Goal: Information Seeking & Learning: Learn about a topic

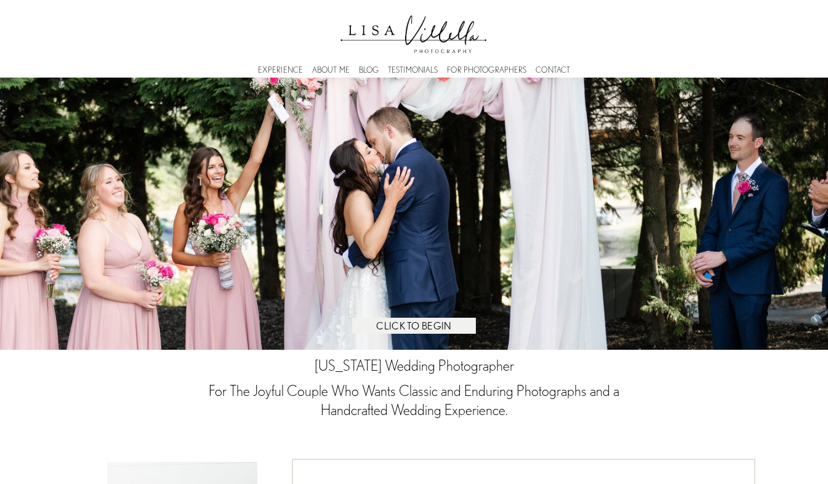
click at [290, 70] on link "EXPERIENCE" at bounding box center [280, 70] width 45 height 4
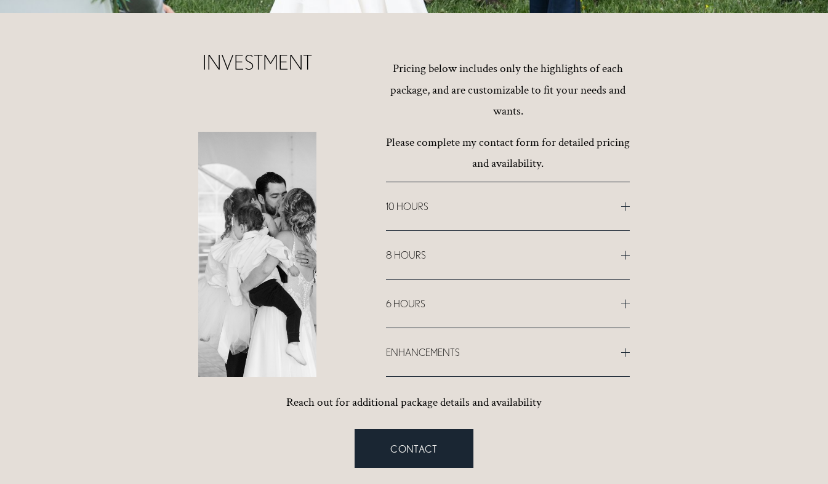
scroll to position [5973, 0]
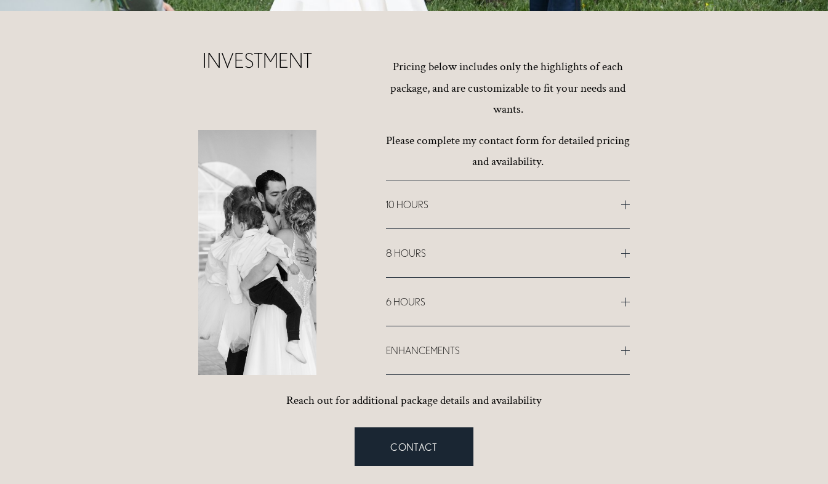
click at [620, 208] on span "10 HOURS" at bounding box center [503, 204] width 235 height 11
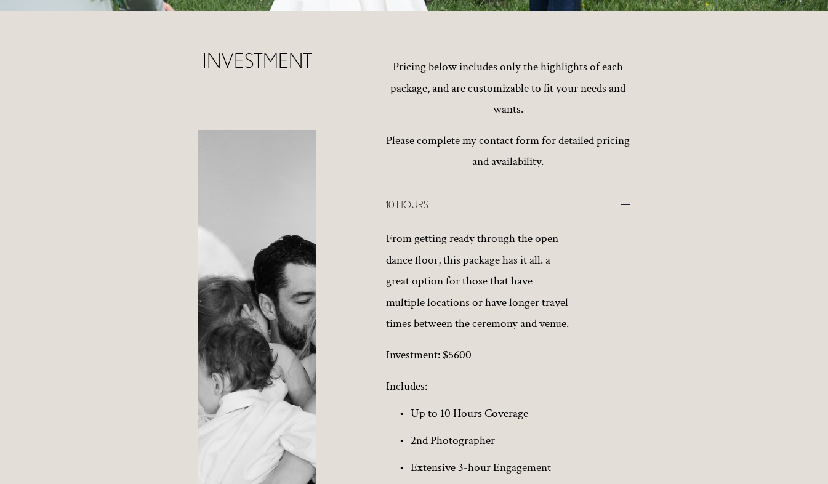
click at [624, 202] on div at bounding box center [625, 204] width 9 height 9
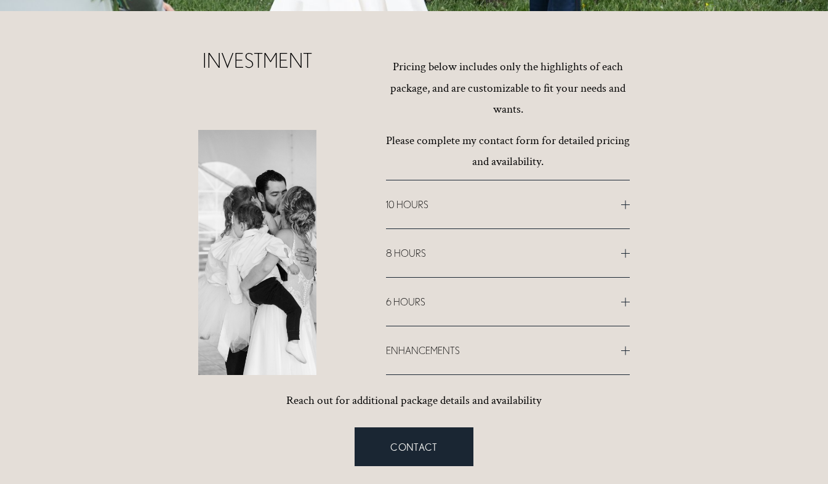
click at [622, 251] on div at bounding box center [625, 253] width 9 height 9
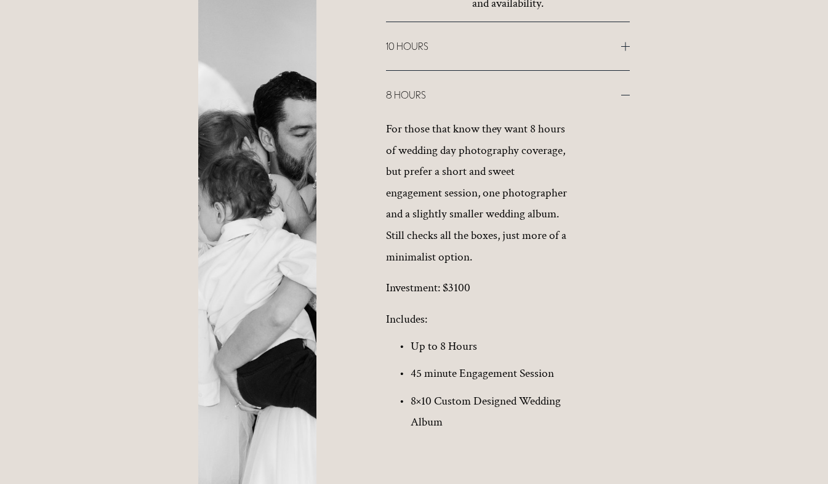
scroll to position [6132, 0]
click at [627, 46] on div at bounding box center [625, 45] width 9 height 9
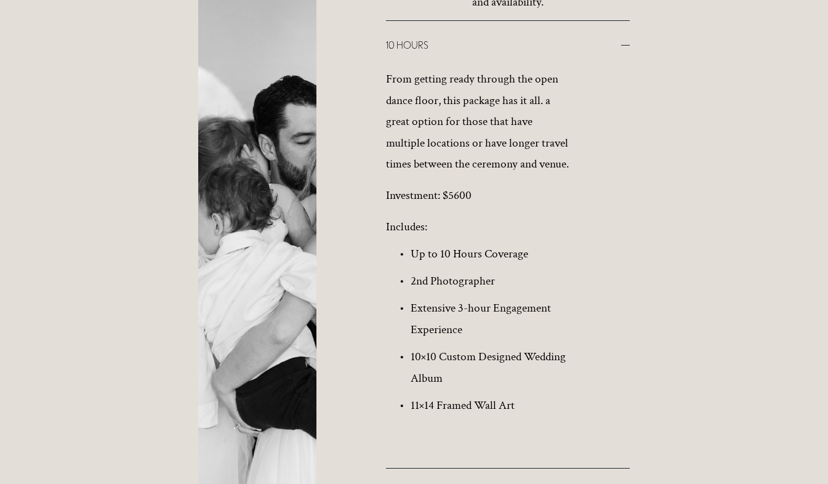
click at [627, 46] on div at bounding box center [625, 45] width 9 height 9
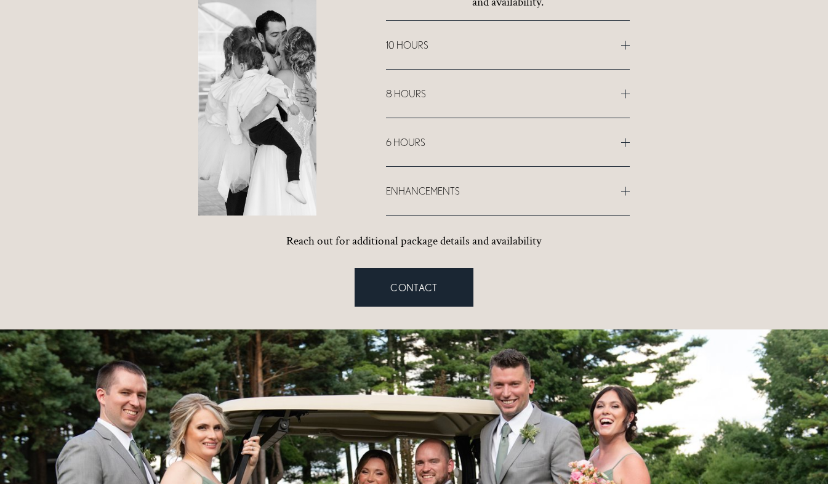
click at [625, 143] on div at bounding box center [625, 142] width 9 height 1
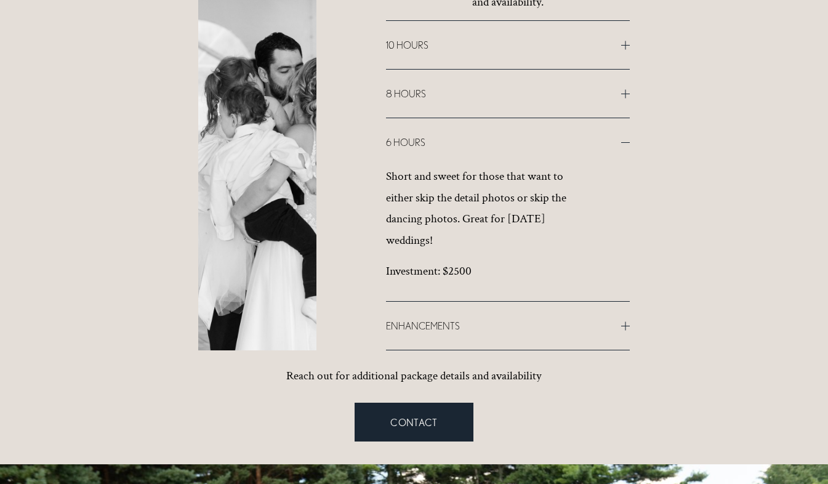
click at [625, 143] on div at bounding box center [625, 142] width 9 height 1
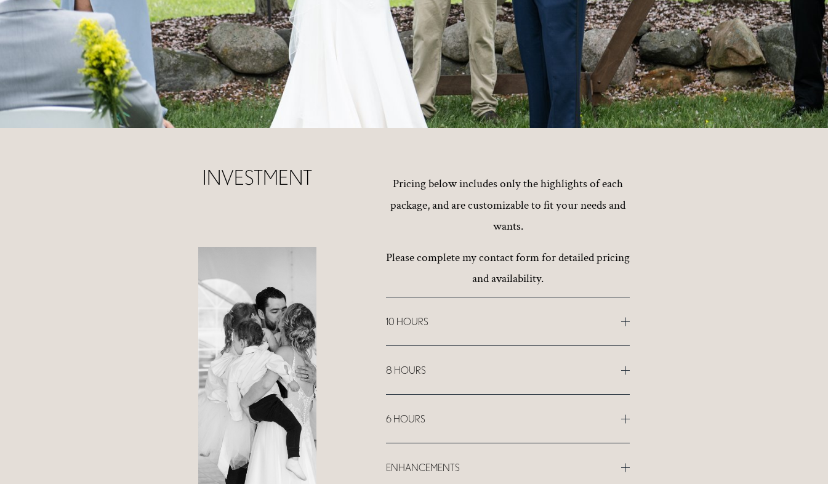
scroll to position [5840, 0]
